Goal: Task Accomplishment & Management: Manage account settings

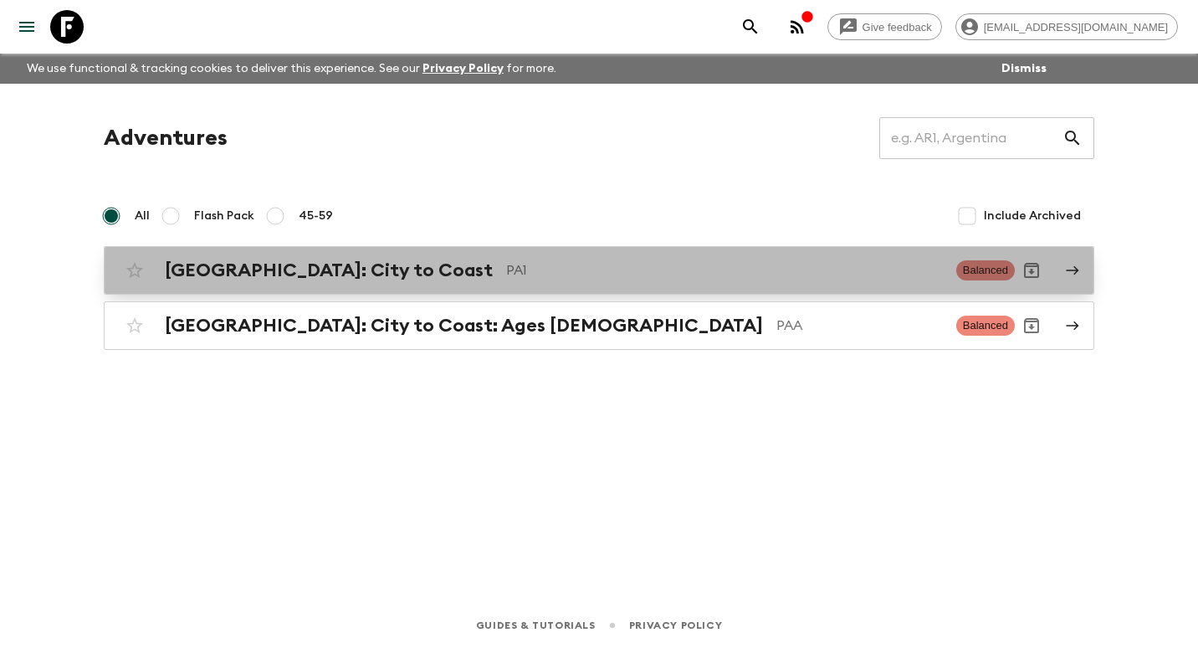
click at [339, 275] on h2 "[GEOGRAPHIC_DATA]: City to Coast" at bounding box center [329, 270] width 328 height 22
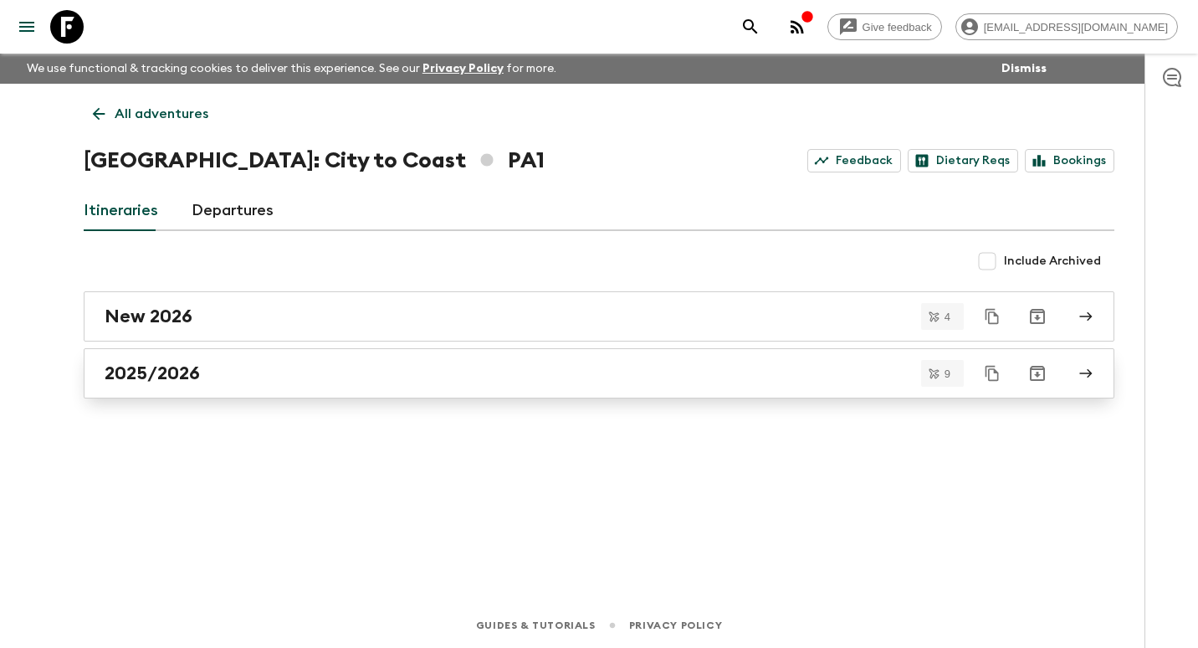
click at [299, 380] on div "2025/2026" at bounding box center [583, 373] width 957 height 22
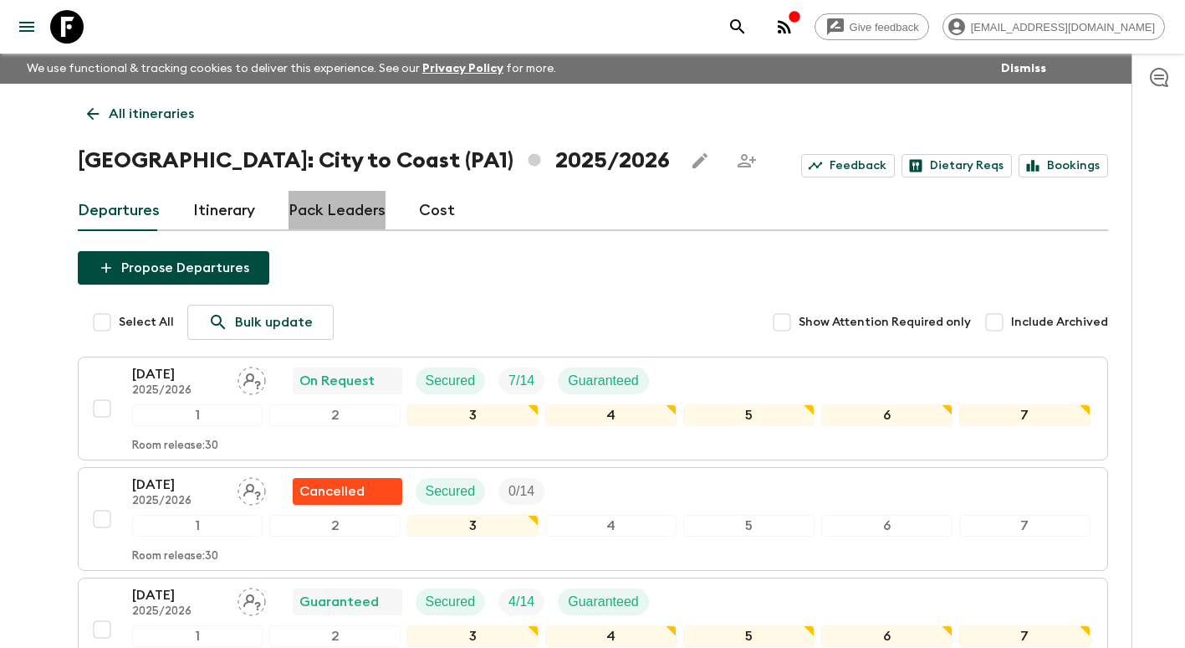
click at [341, 215] on link "Pack Leaders" at bounding box center [337, 211] width 97 height 40
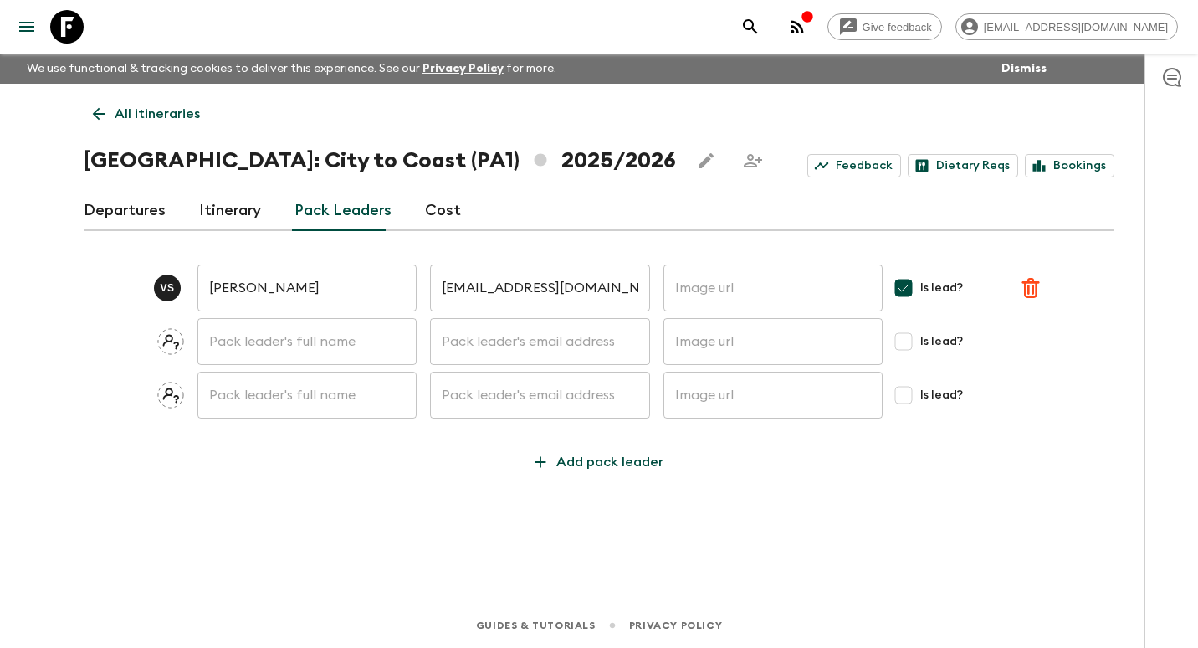
click at [298, 350] on input "text" at bounding box center [306, 341] width 219 height 47
type input "[PERSON_NAME]"
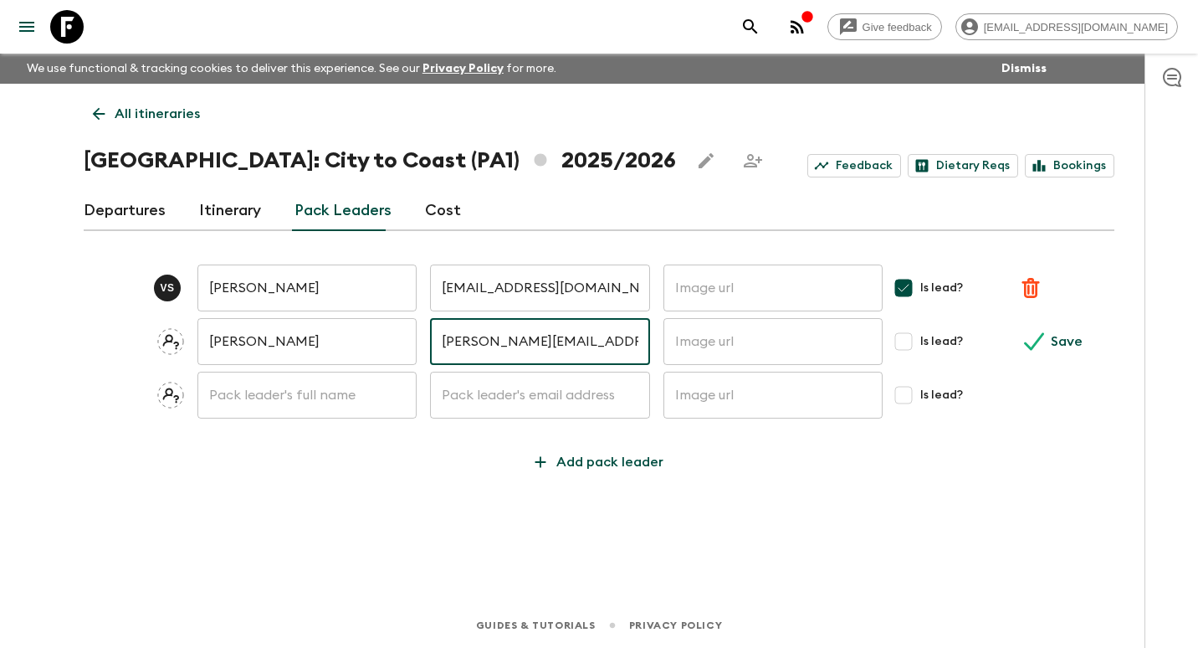
type input "[PERSON_NAME][EMAIL_ADDRESS][DOMAIN_NAME]"
click at [262, 393] on input "text" at bounding box center [306, 394] width 219 height 47
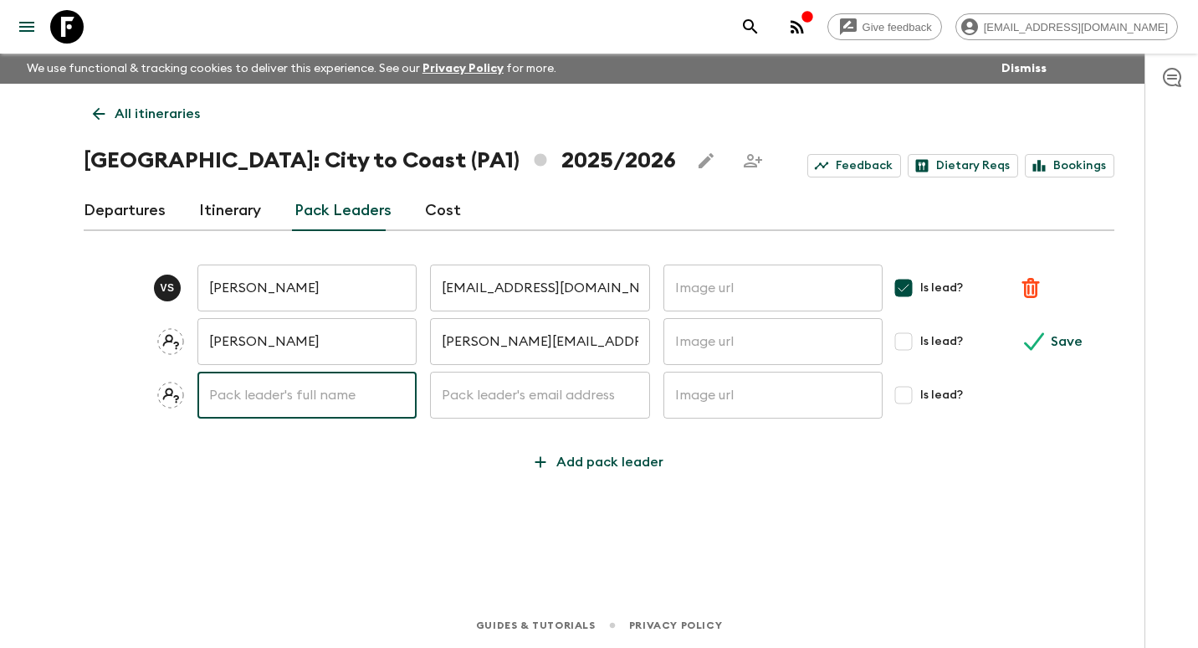
click at [910, 346] on input "Is lead?" at bounding box center [903, 341] width 33 height 33
checkbox input "true"
click at [267, 402] on input "text" at bounding box center [306, 394] width 219 height 47
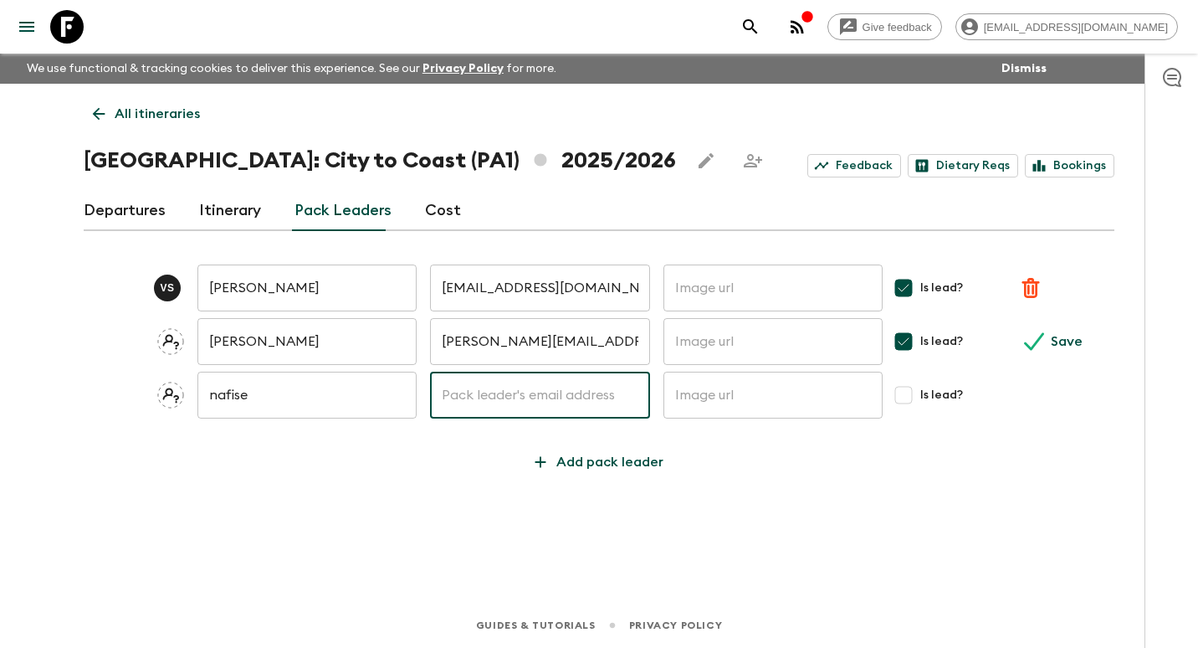
click at [267, 402] on input "nafise" at bounding box center [306, 394] width 219 height 47
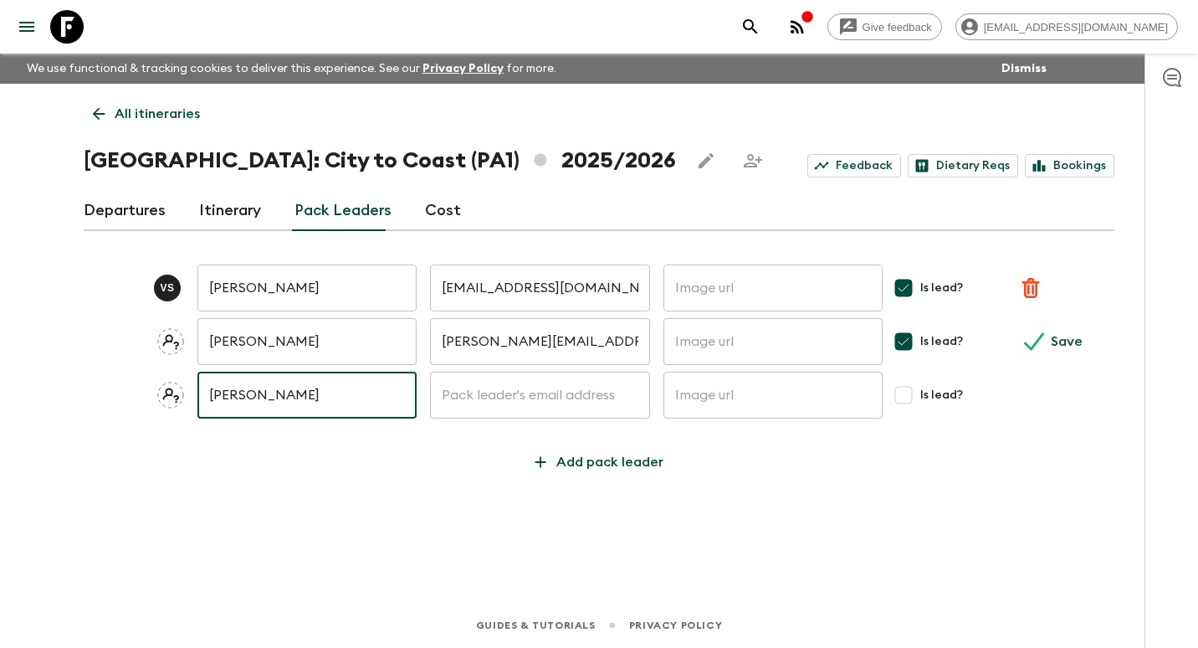
type input "[PERSON_NAME]"
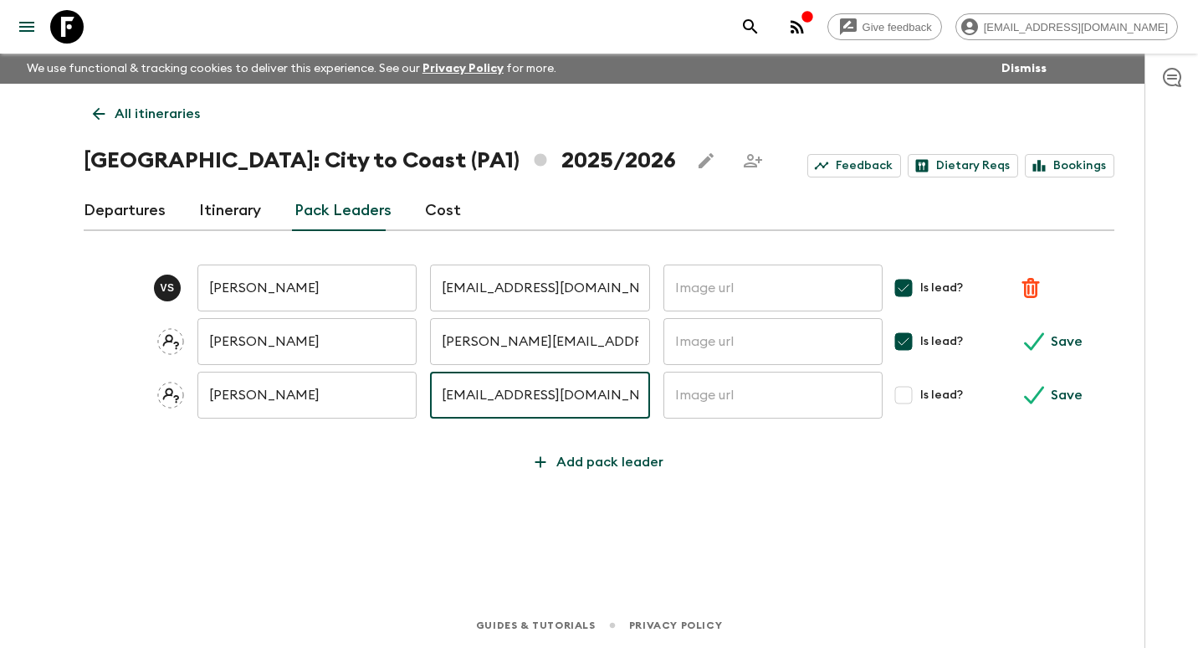
type input "[EMAIL_ADDRESS][DOMAIN_NAME]"
click at [904, 392] on input "Is lead?" at bounding box center [903, 394] width 33 height 33
checkbox input "true"
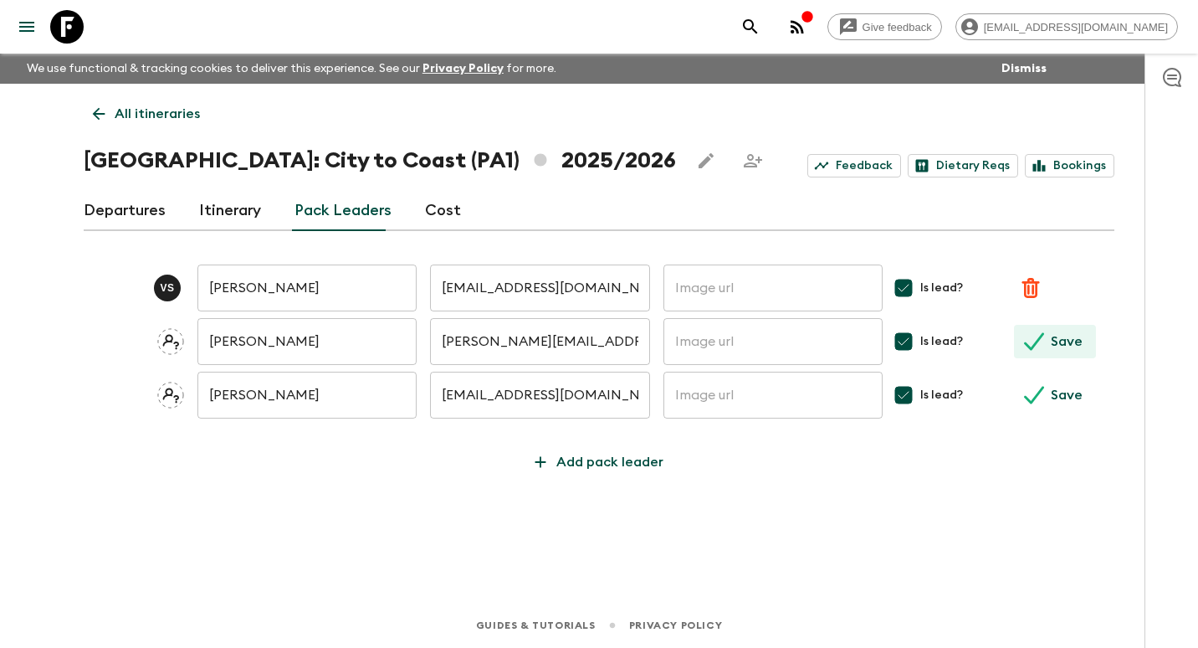
click at [1074, 339] on p "Save" at bounding box center [1067, 341] width 32 height 20
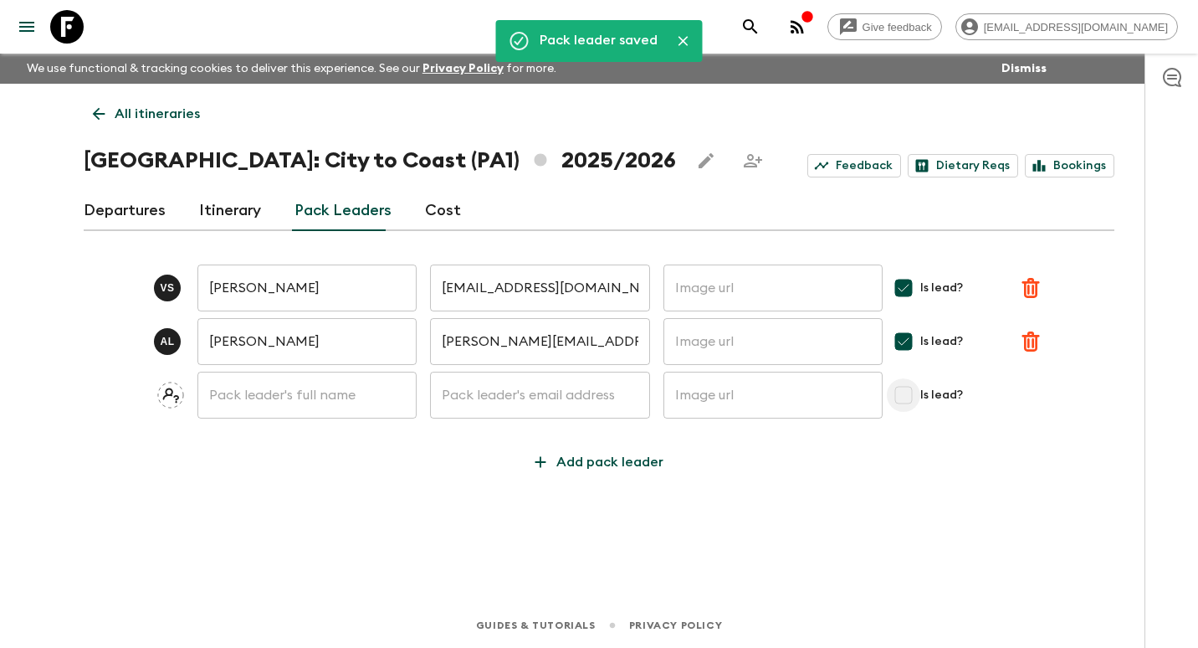
click at [899, 397] on input "Is lead?" at bounding box center [903, 394] width 33 height 33
checkbox input "true"
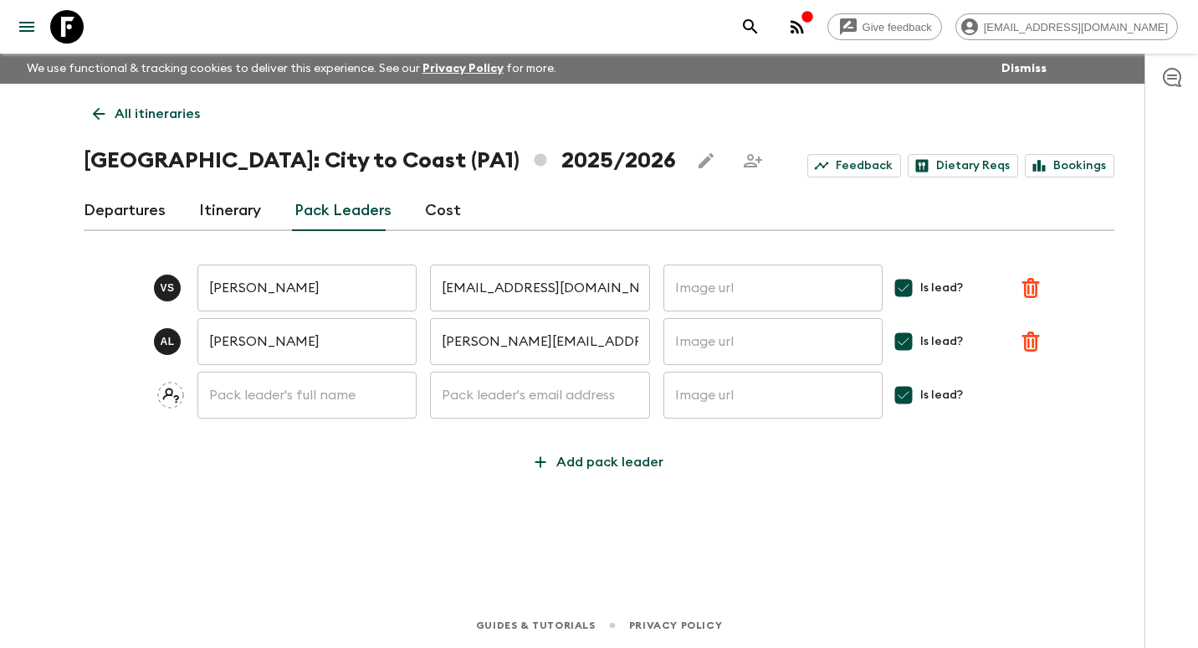
click at [1041, 407] on div "​ ​ ​ Is lead?" at bounding box center [599, 394] width 1031 height 47
click at [315, 404] on input "text" at bounding box center [306, 394] width 219 height 47
type input "[PERSON_NAME]"
type input "[EMAIL_ADDRESS][DOMAIN_NAME]"
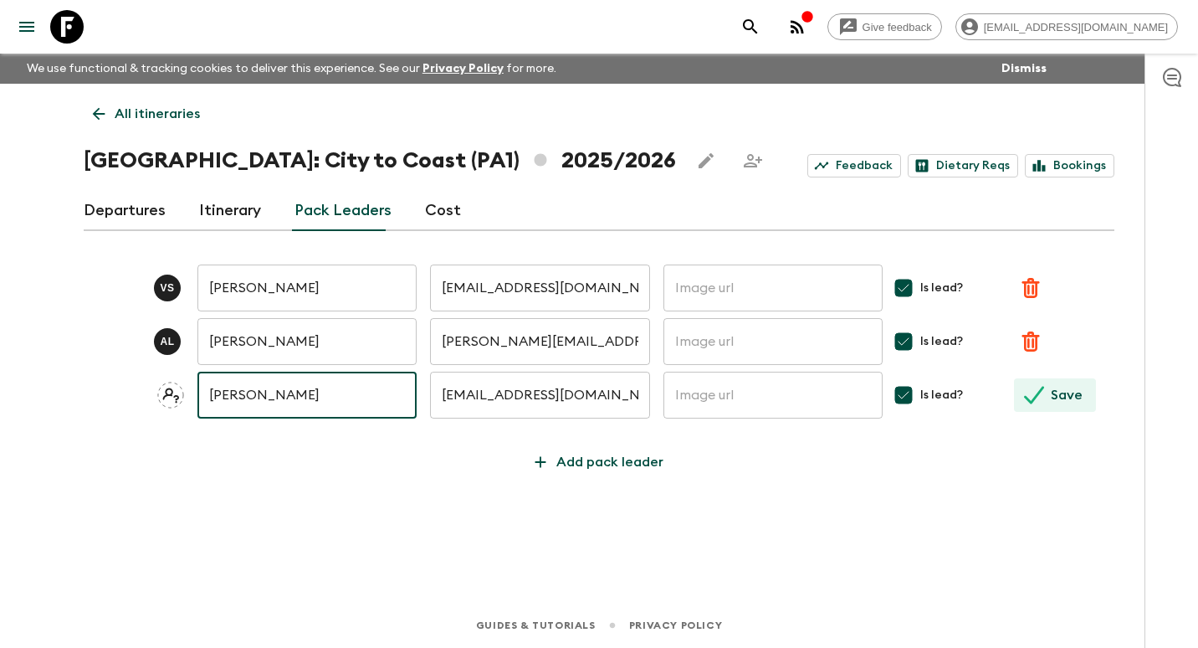
click at [1053, 400] on p "Save" at bounding box center [1067, 395] width 32 height 20
checkbox input "false"
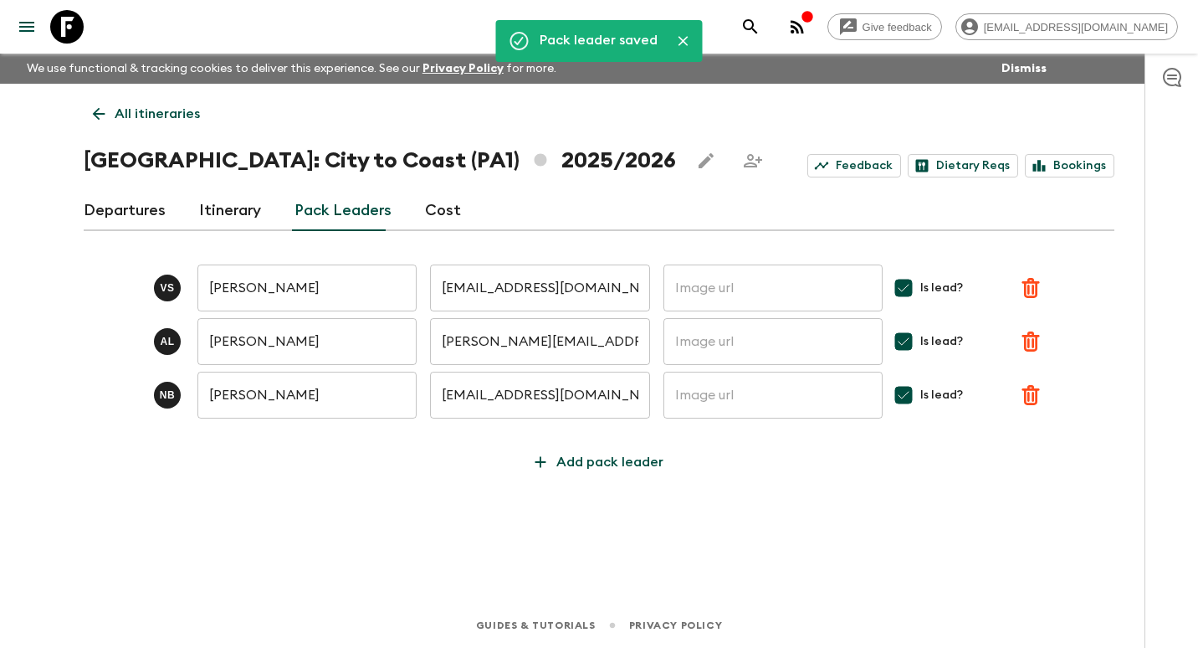
click at [98, 105] on icon at bounding box center [99, 114] width 18 height 18
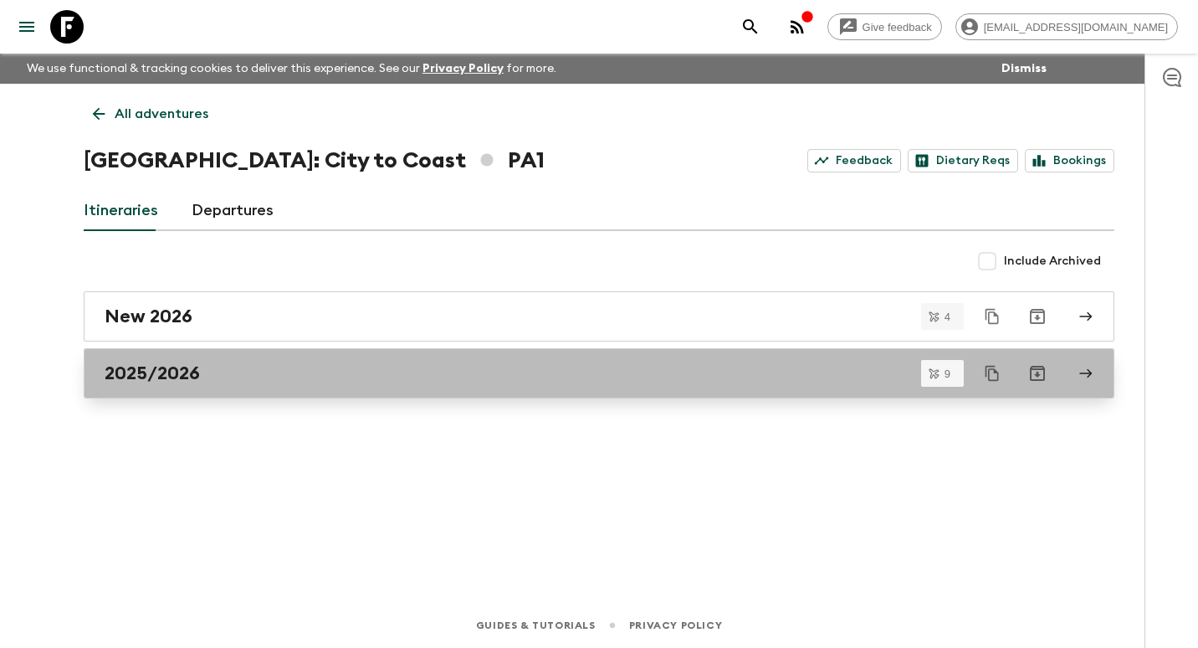
click at [177, 371] on h2 "2025/2026" at bounding box center [152, 373] width 95 height 22
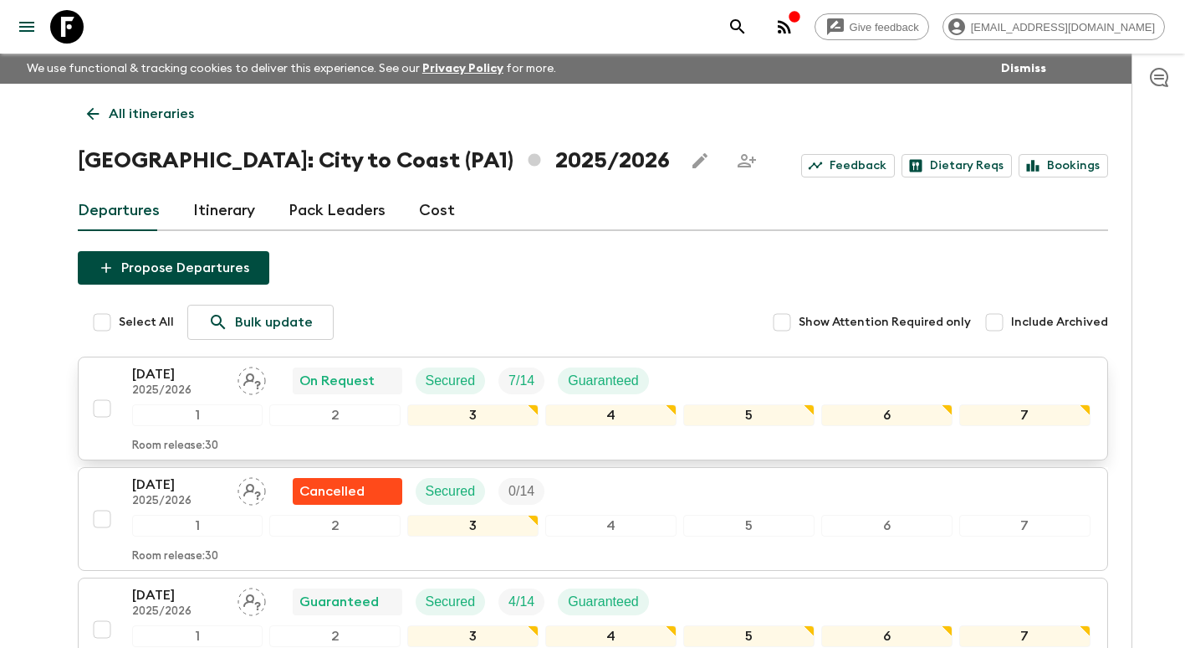
click at [184, 367] on p "[DATE]" at bounding box center [178, 374] width 92 height 20
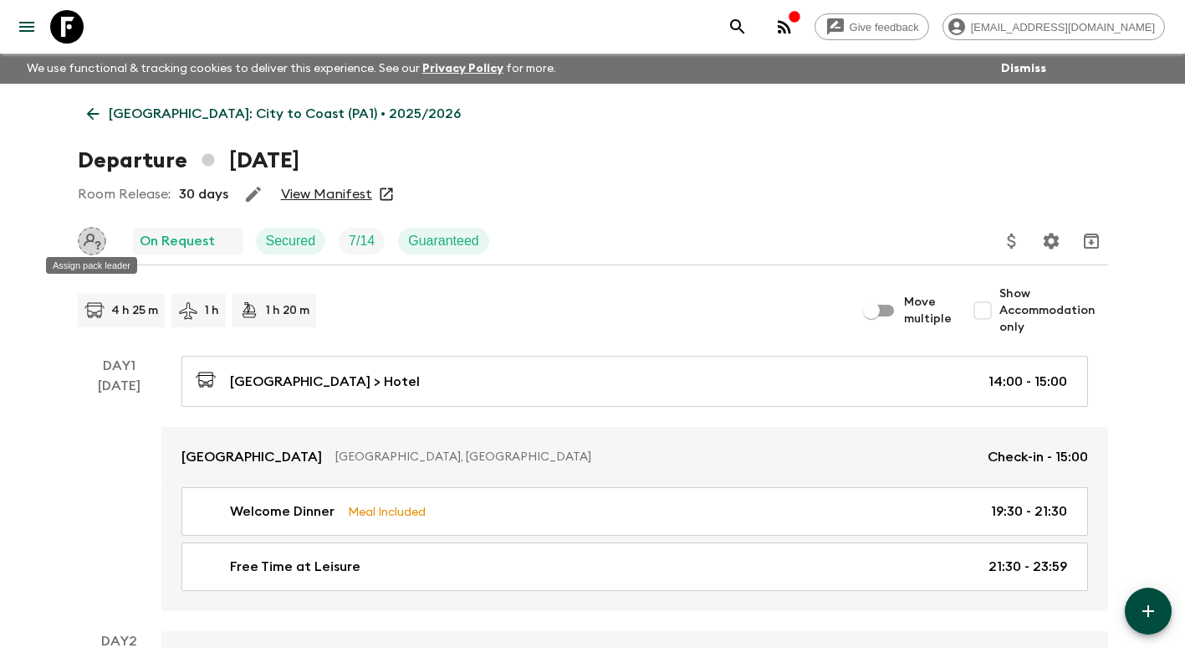
click at [95, 243] on icon "Assign pack leader" at bounding box center [93, 241] width 18 height 16
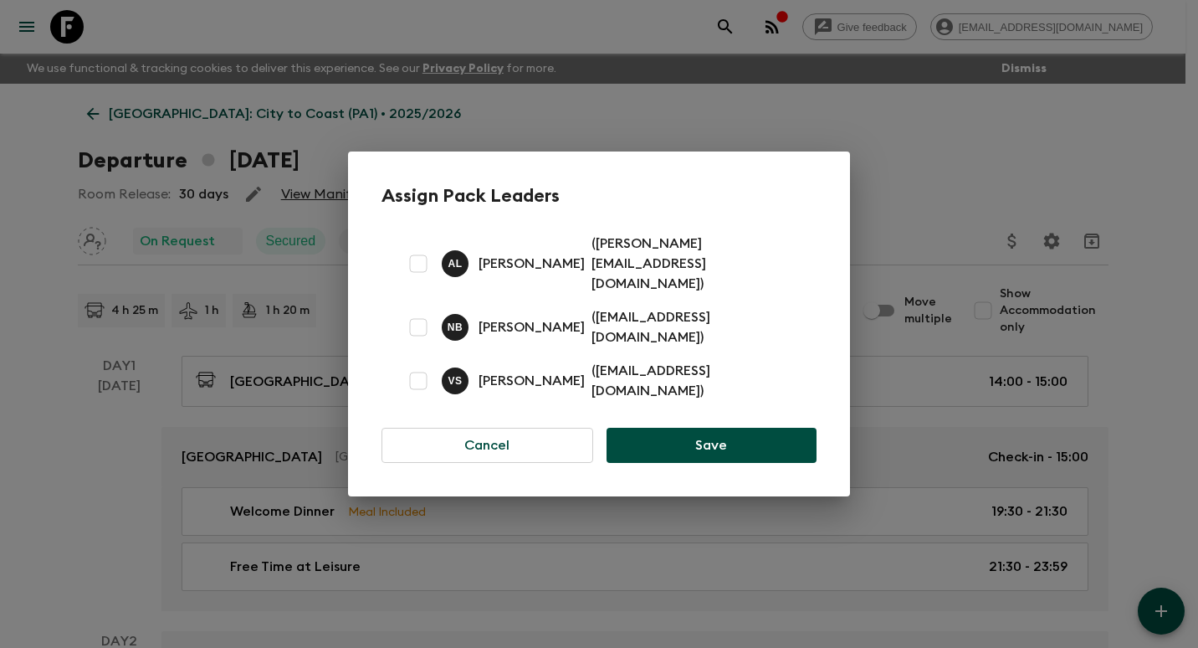
click at [427, 273] on input "checkbox" at bounding box center [418, 263] width 33 height 33
checkbox input "true"
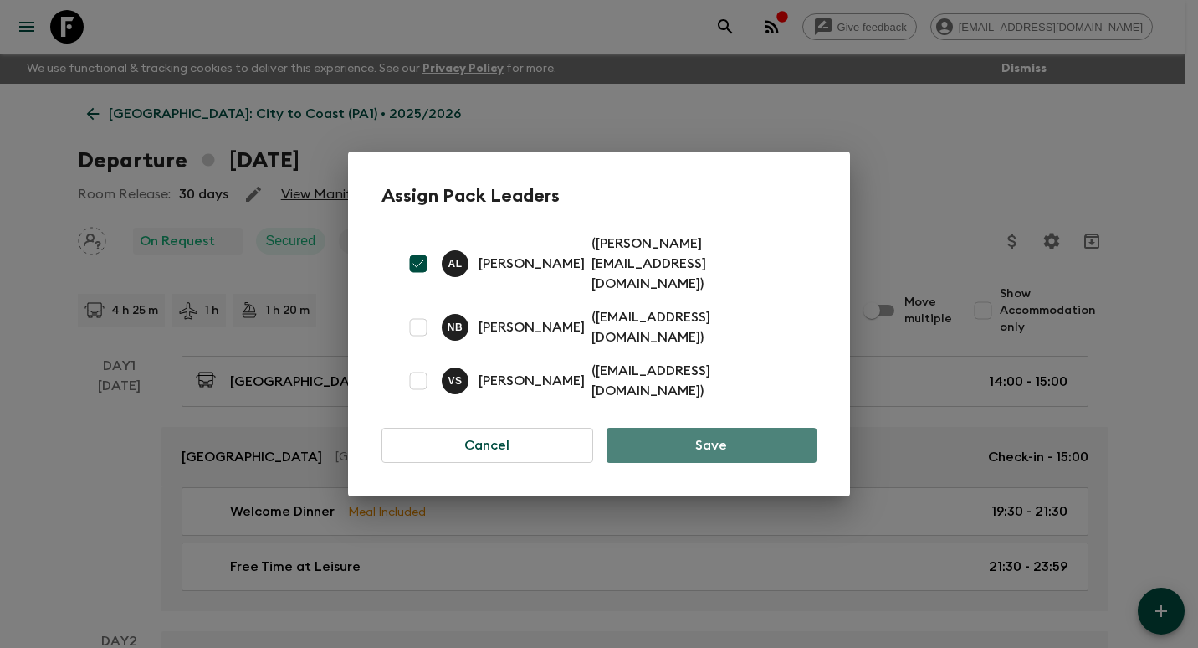
click at [774, 438] on button "Save" at bounding box center [712, 444] width 210 height 35
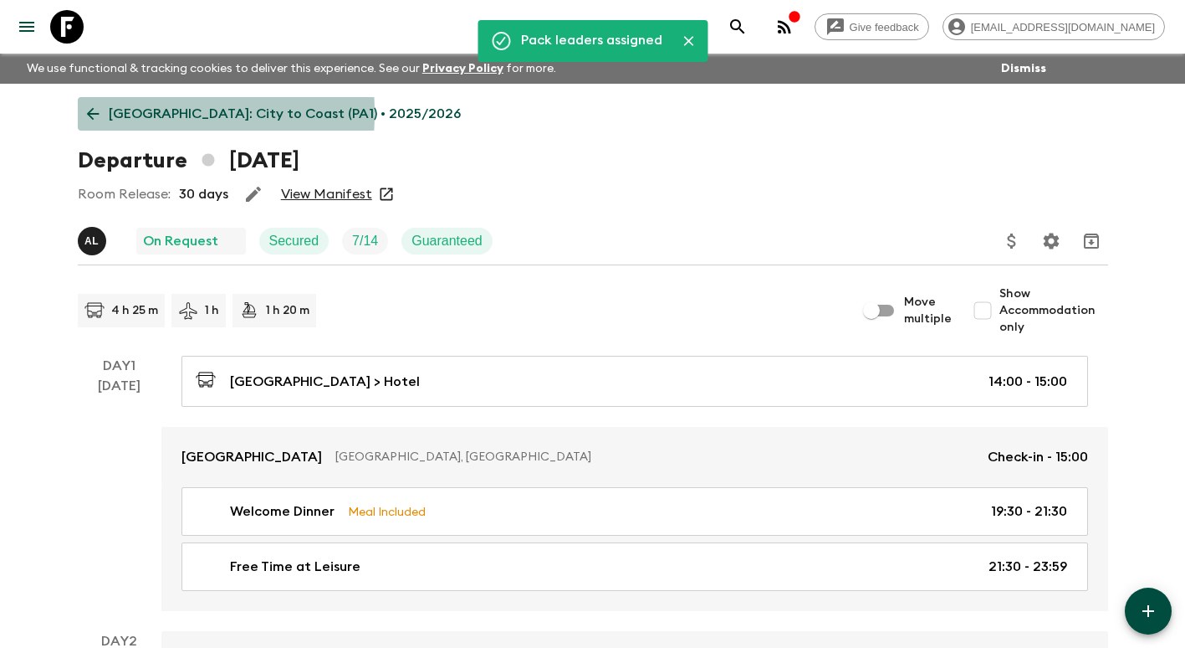
click at [99, 113] on icon at bounding box center [93, 114] width 18 height 18
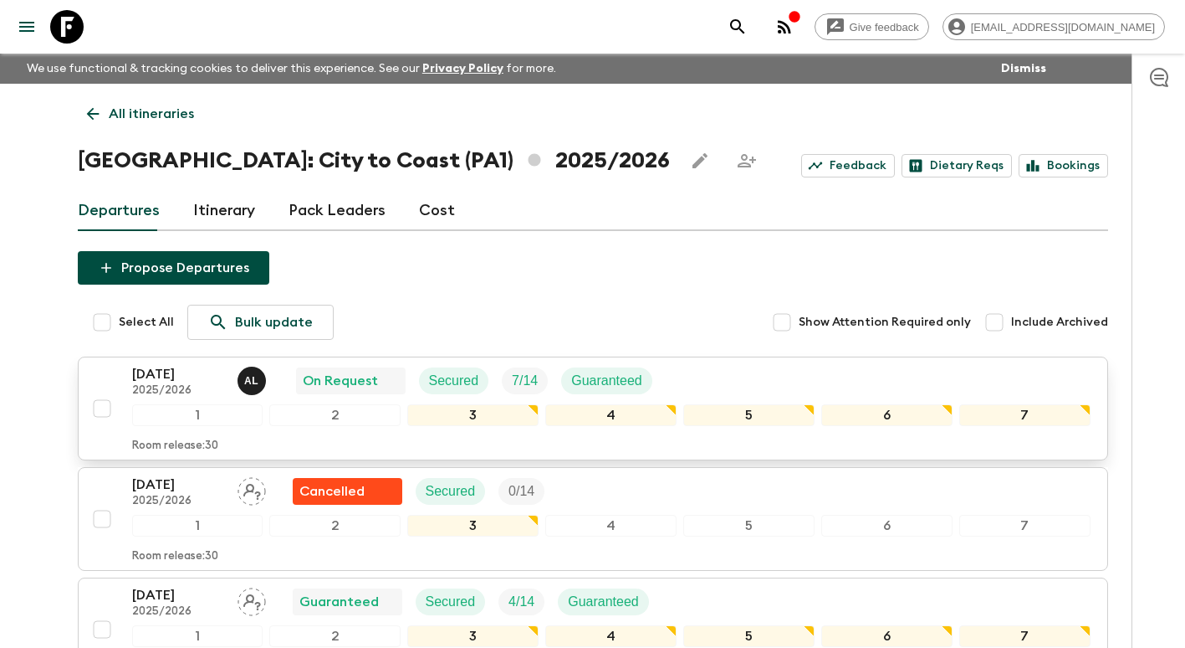
click at [178, 374] on p "[DATE]" at bounding box center [178, 374] width 92 height 20
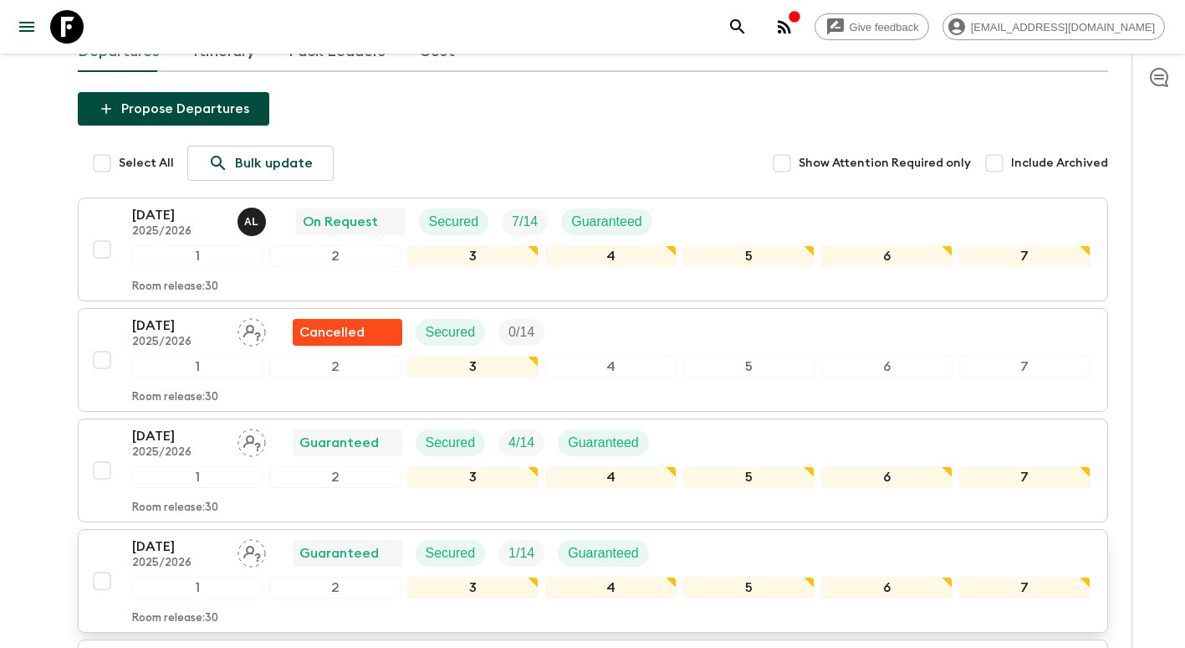
scroll to position [167, 0]
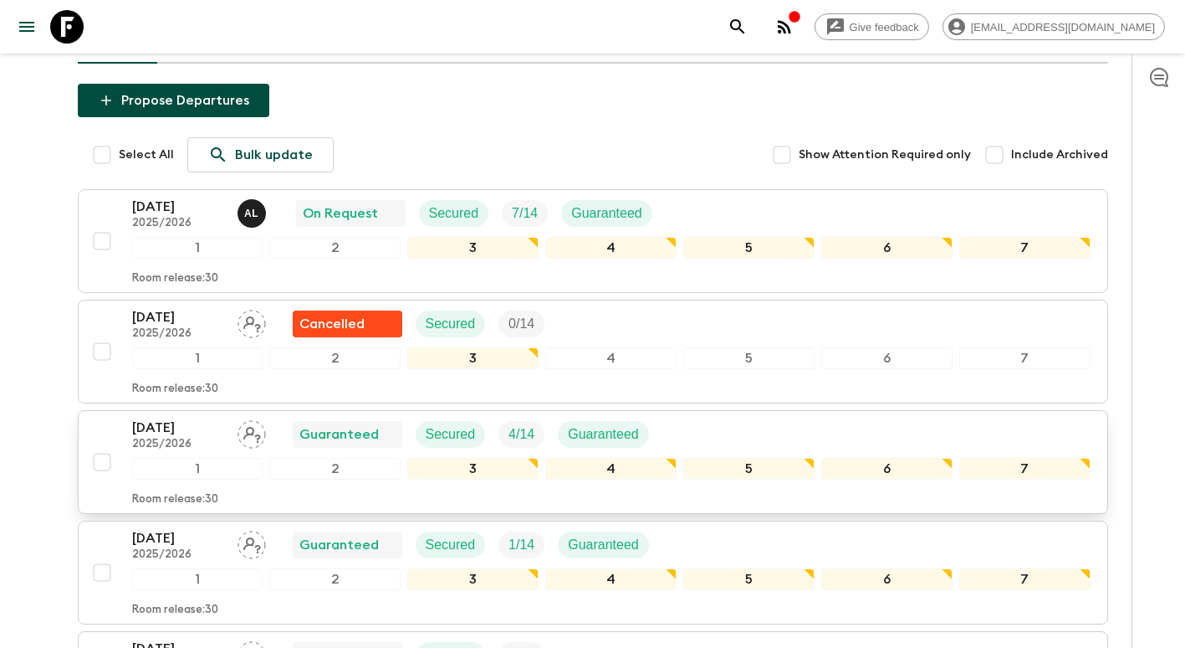
click at [170, 428] on p "[DATE]" at bounding box center [178, 427] width 92 height 20
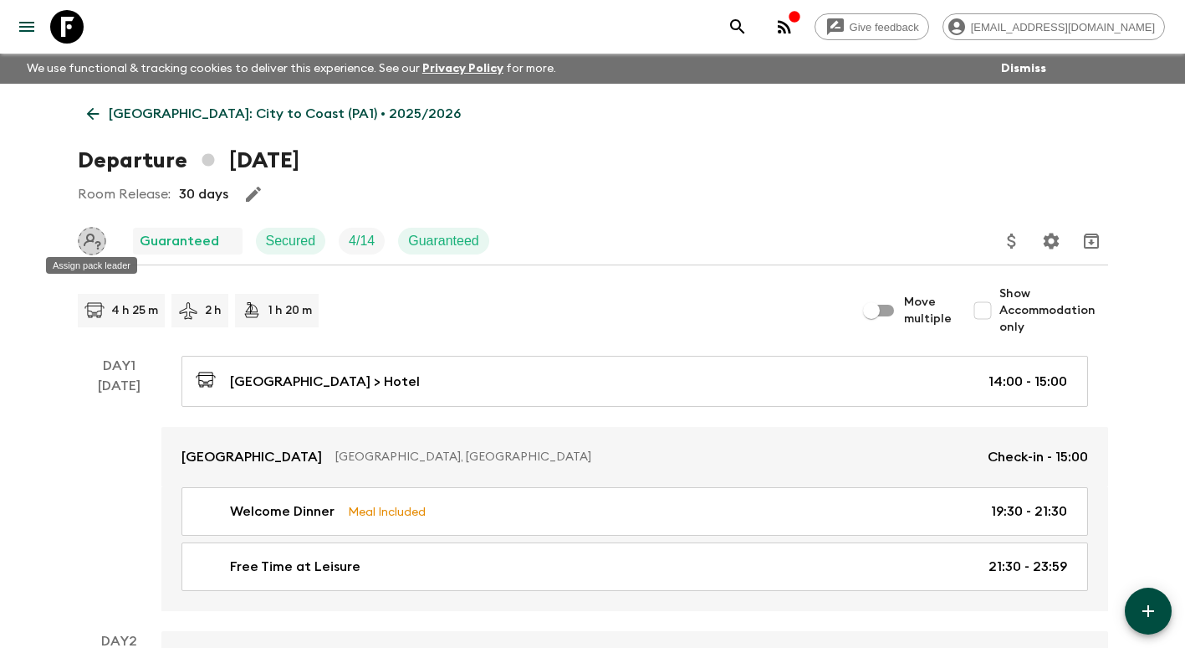
click at [95, 241] on icon "Assign pack leader" at bounding box center [92, 241] width 28 height 28
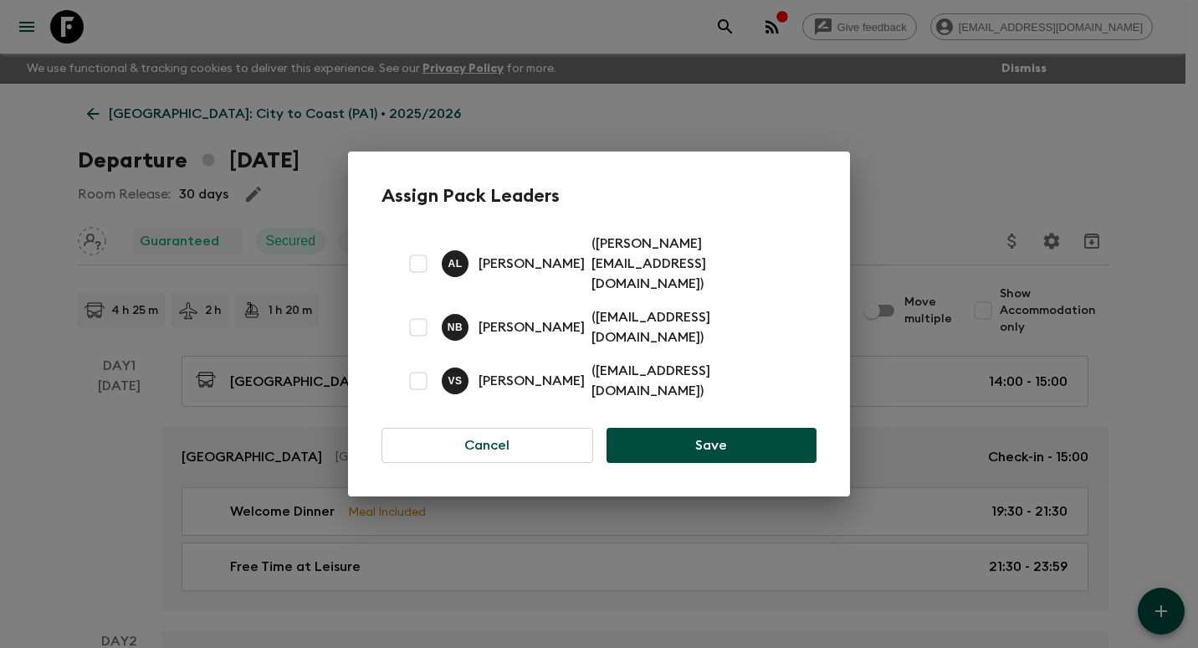
click at [422, 366] on input "checkbox" at bounding box center [418, 380] width 33 height 33
checkbox input "true"
click at [699, 427] on button "Save" at bounding box center [712, 444] width 210 height 35
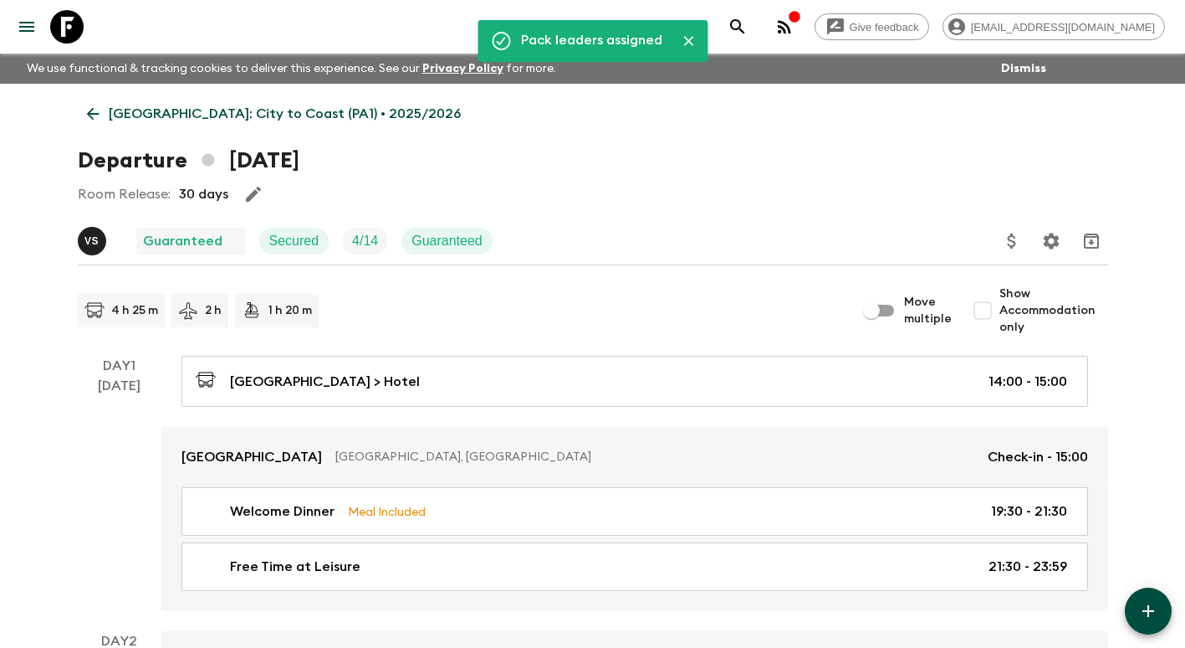
click at [98, 115] on icon at bounding box center [93, 114] width 18 height 18
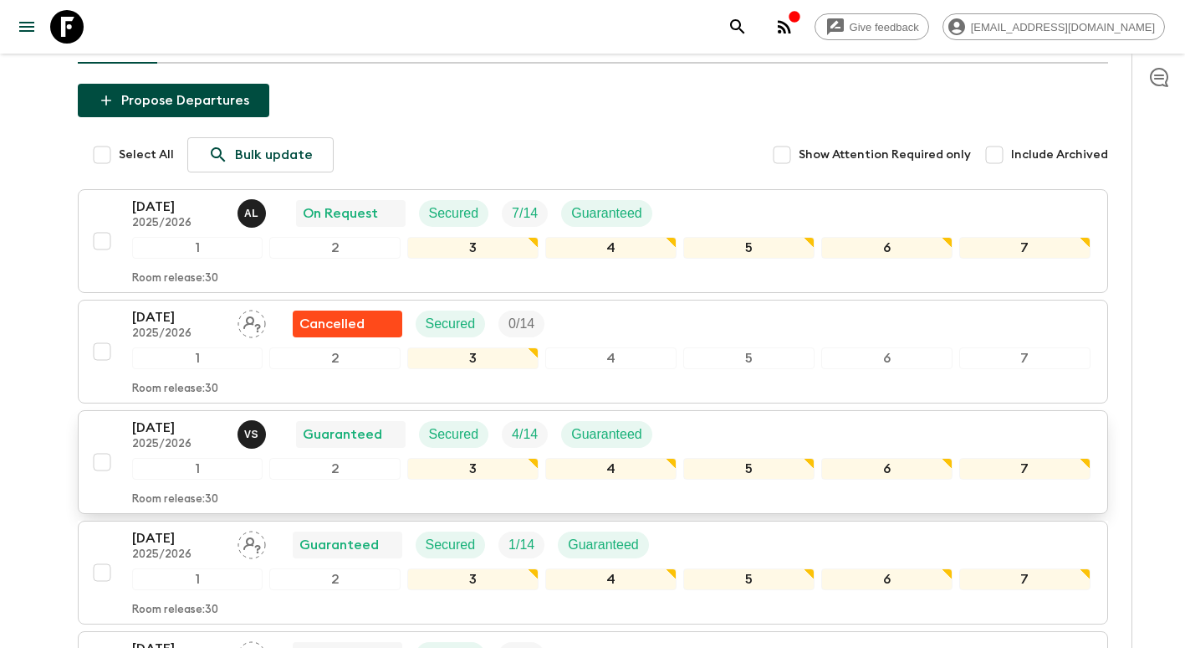
scroll to position [251, 0]
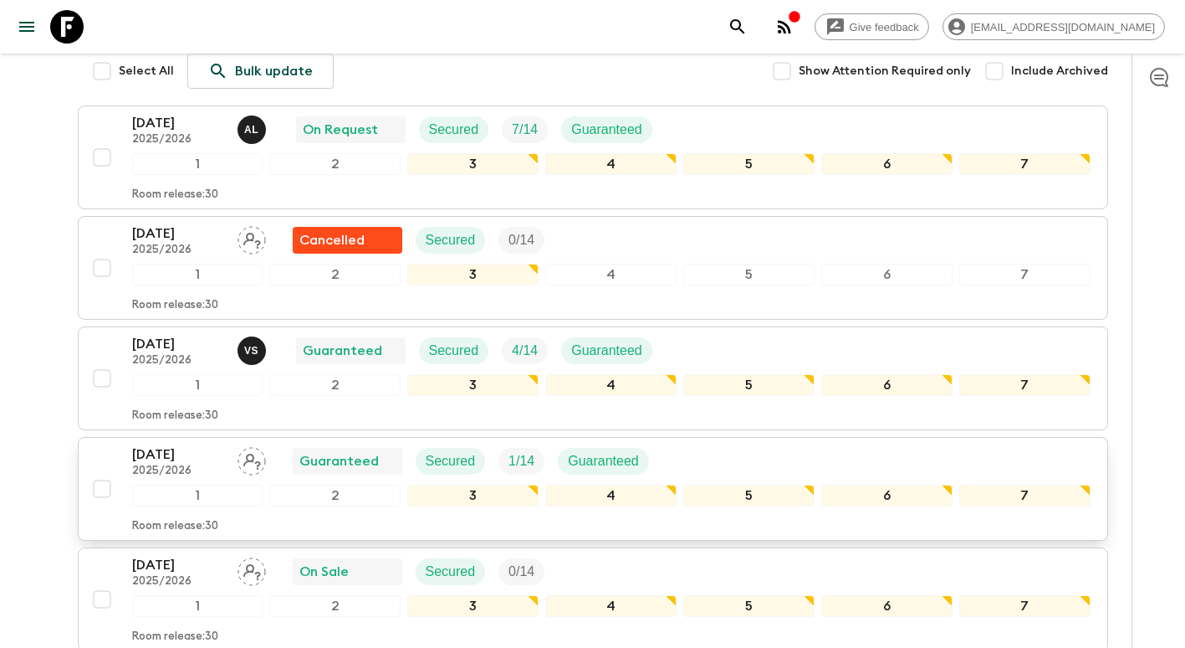
click at [179, 457] on p "[DATE]" at bounding box center [178, 454] width 92 height 20
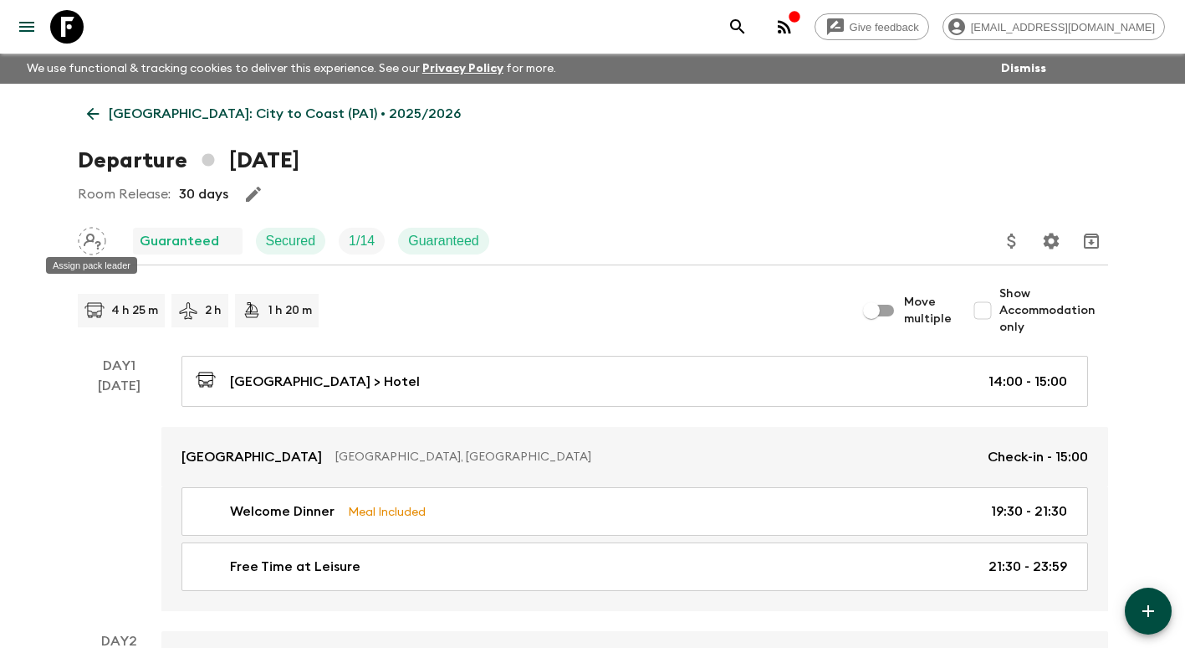
click at [97, 243] on icon "Assign pack leader" at bounding box center [92, 241] width 28 height 28
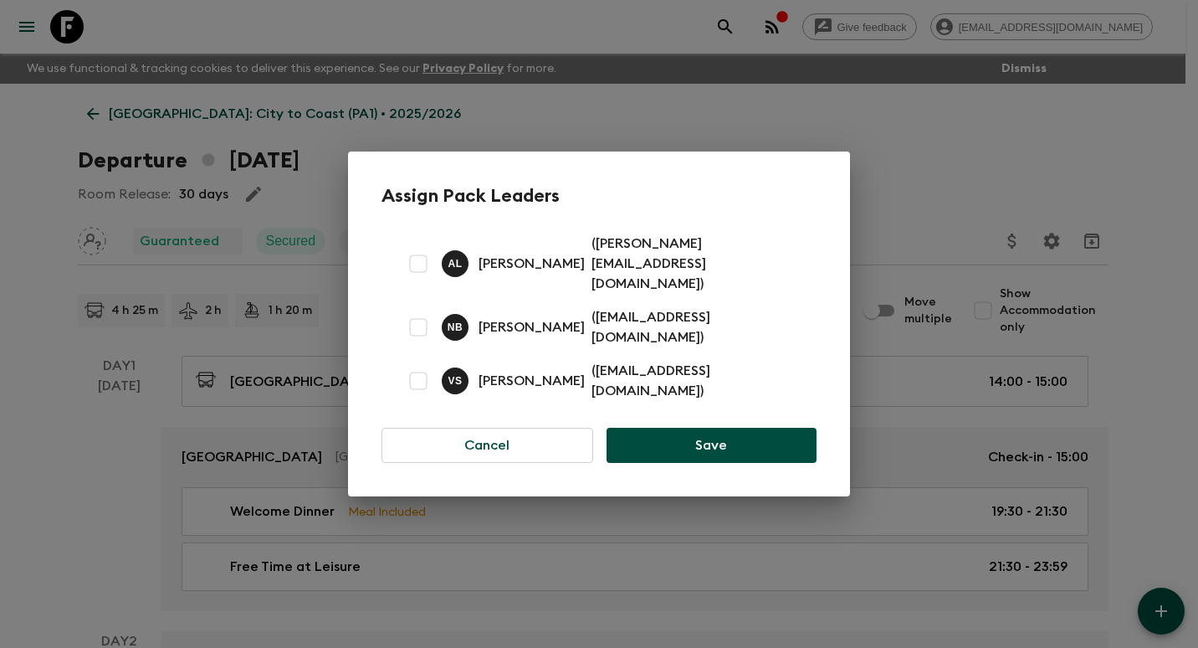
click at [418, 323] on input "checkbox" at bounding box center [418, 326] width 33 height 33
checkbox input "true"
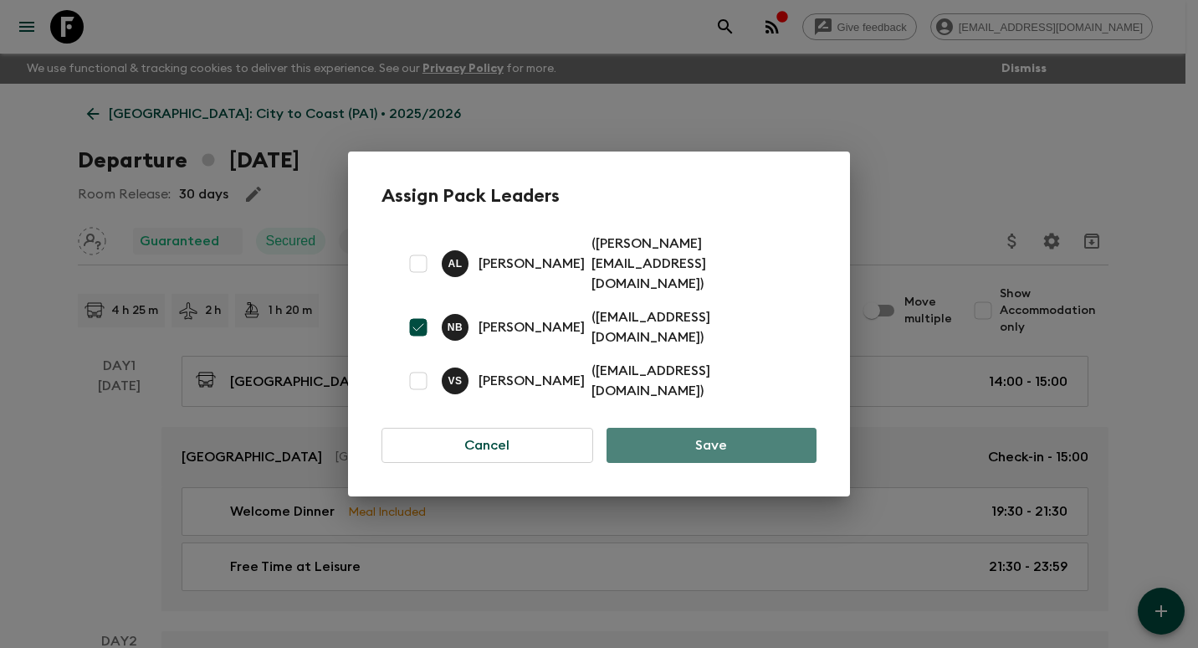
click at [726, 432] on button "Save" at bounding box center [712, 444] width 210 height 35
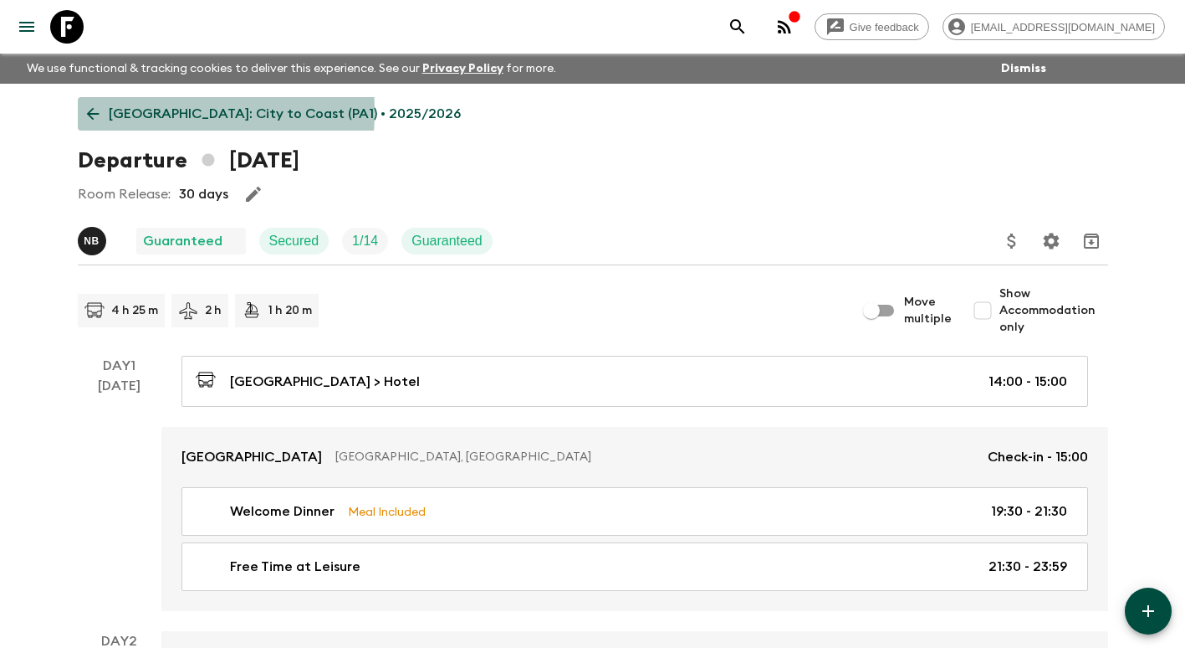
click at [102, 111] on link "[GEOGRAPHIC_DATA]: City to Coast (PA1) • 2025/2026" at bounding box center [274, 113] width 392 height 33
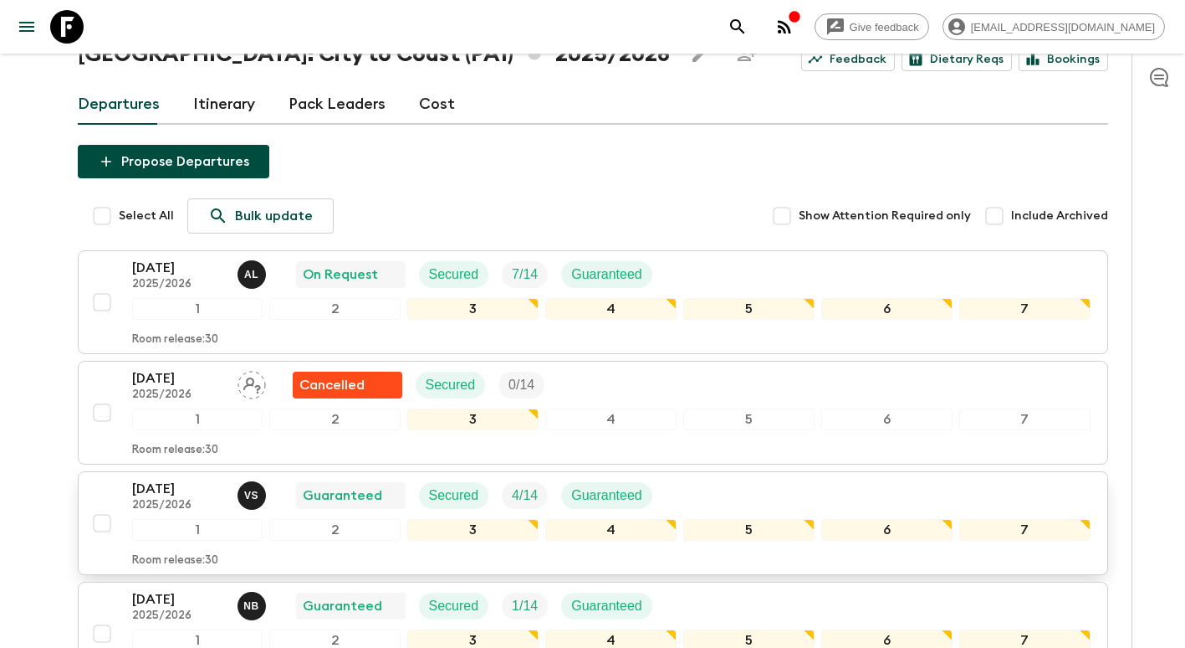
scroll to position [95, 0]
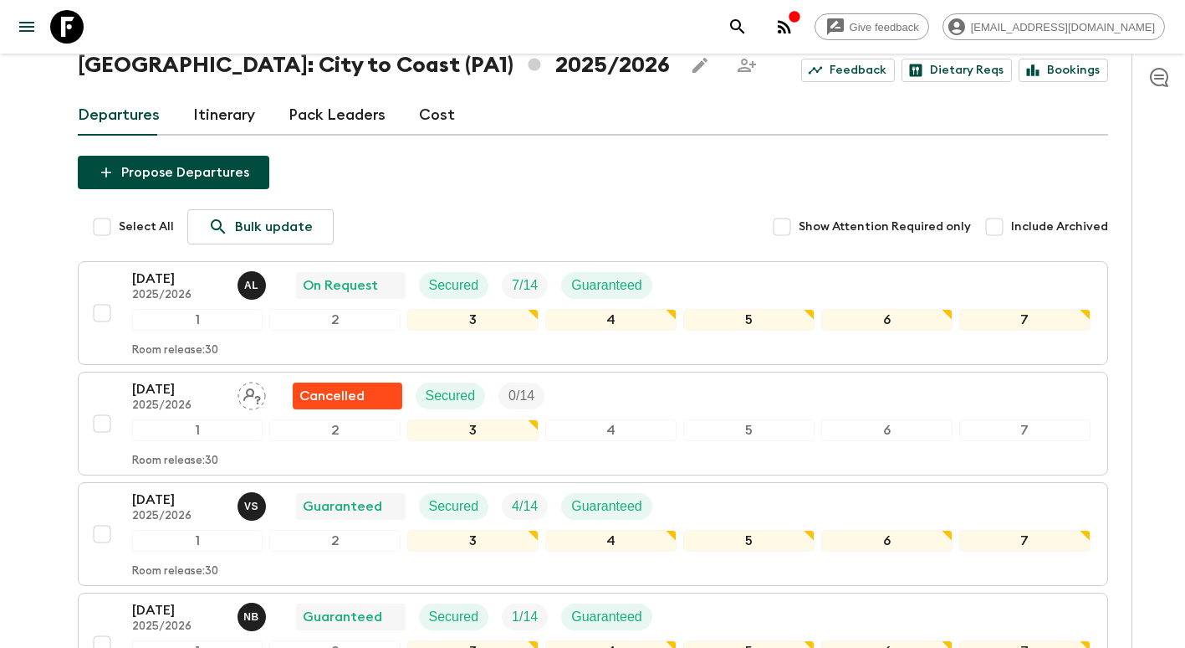
click at [18, 335] on div "Give feedback [EMAIL_ADDRESS][DOMAIN_NAME] We use functional & tracking cookies…" at bounding box center [592, 653] width 1185 height 1496
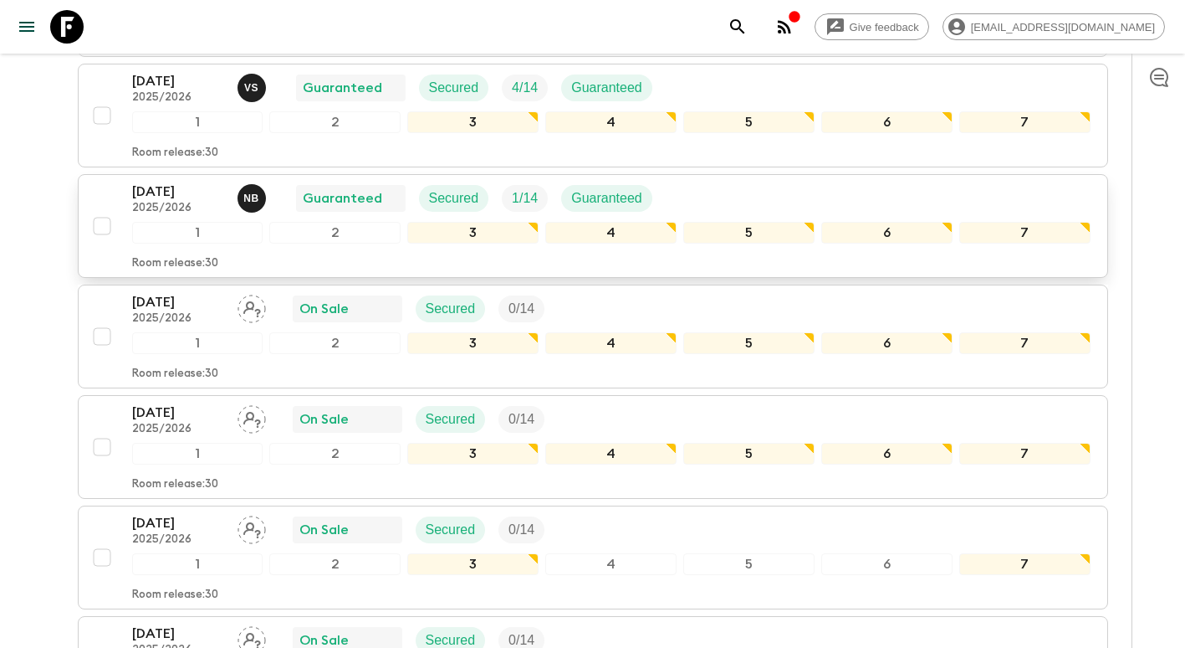
scroll to position [430, 0]
